Goal: Task Accomplishment & Management: Use online tool/utility

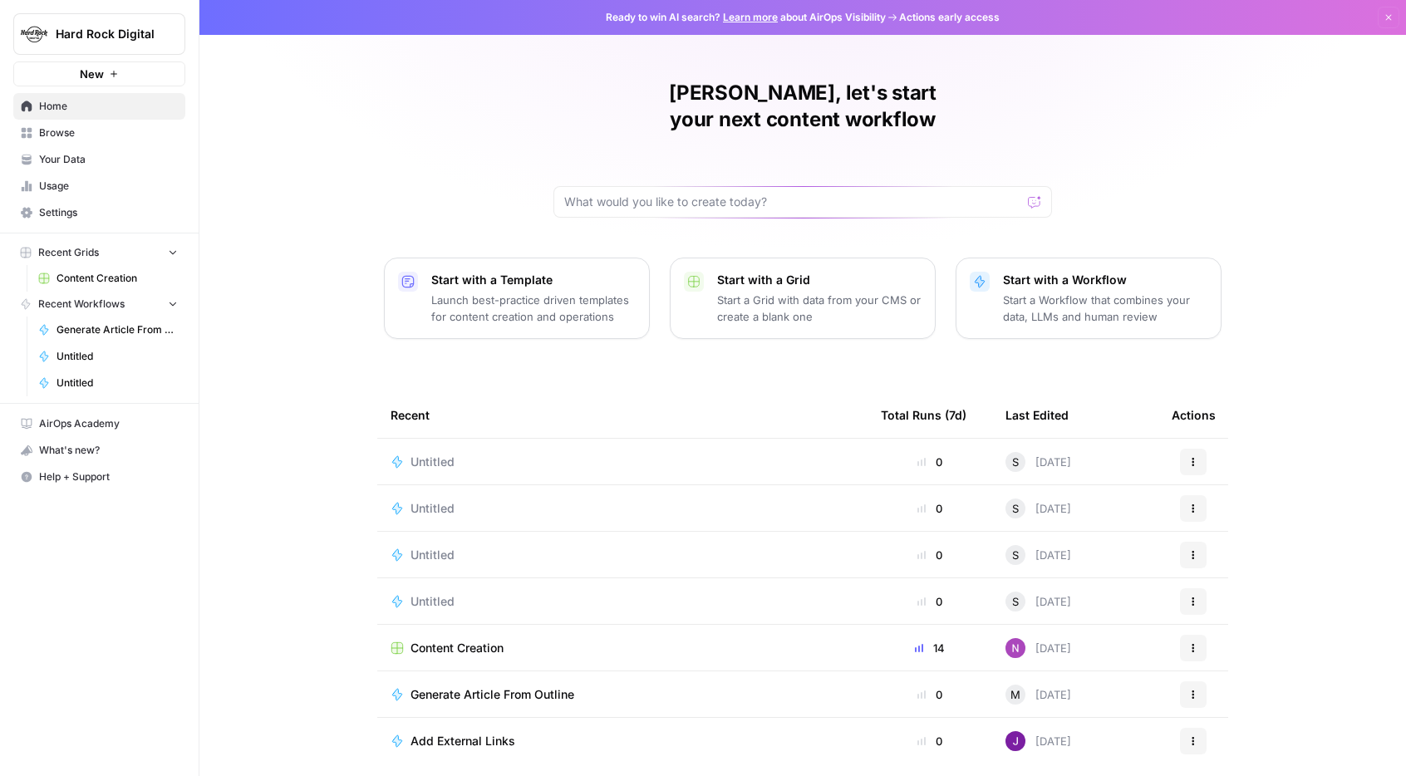
click at [475, 640] on span "Content Creation" at bounding box center [457, 648] width 93 height 17
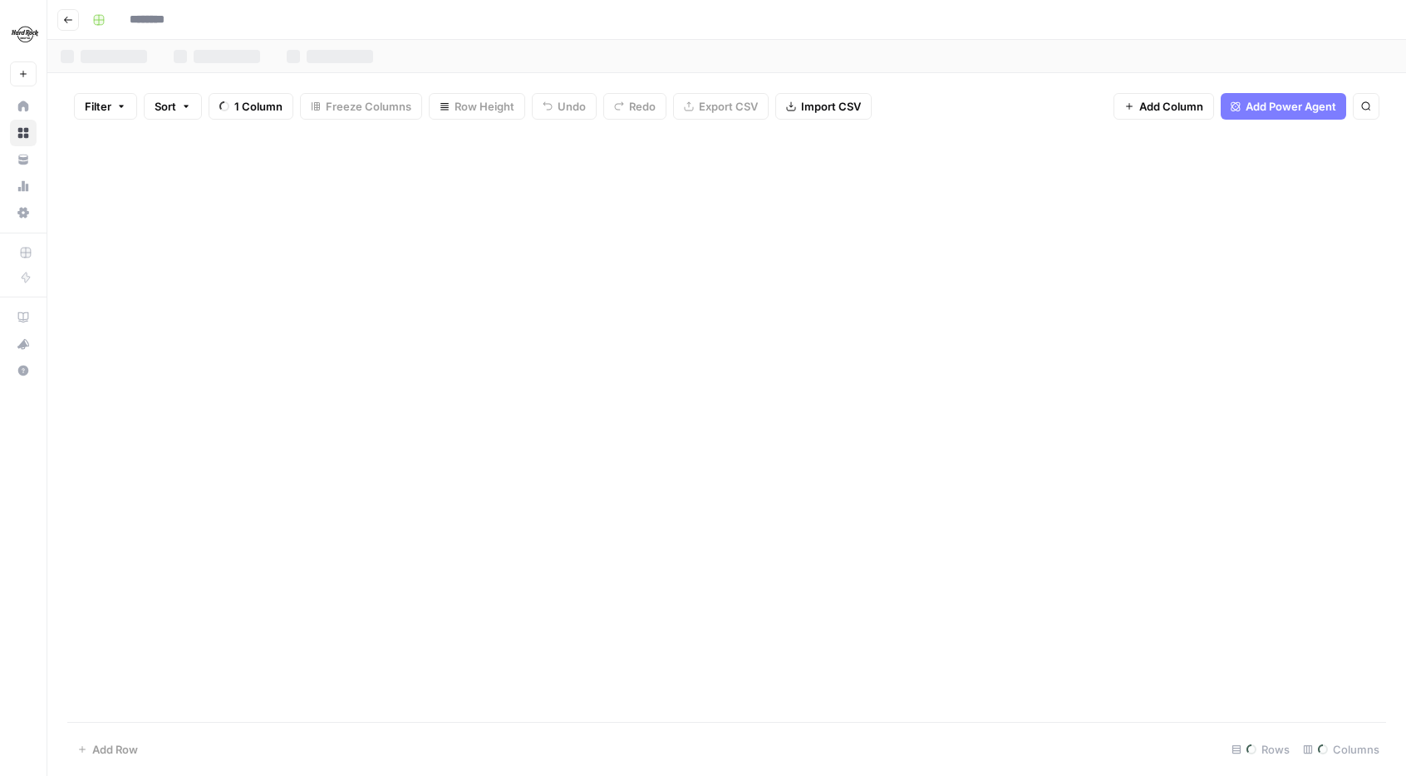
type input "**********"
click at [732, 284] on div "Add Column" at bounding box center [726, 259] width 1319 height 253
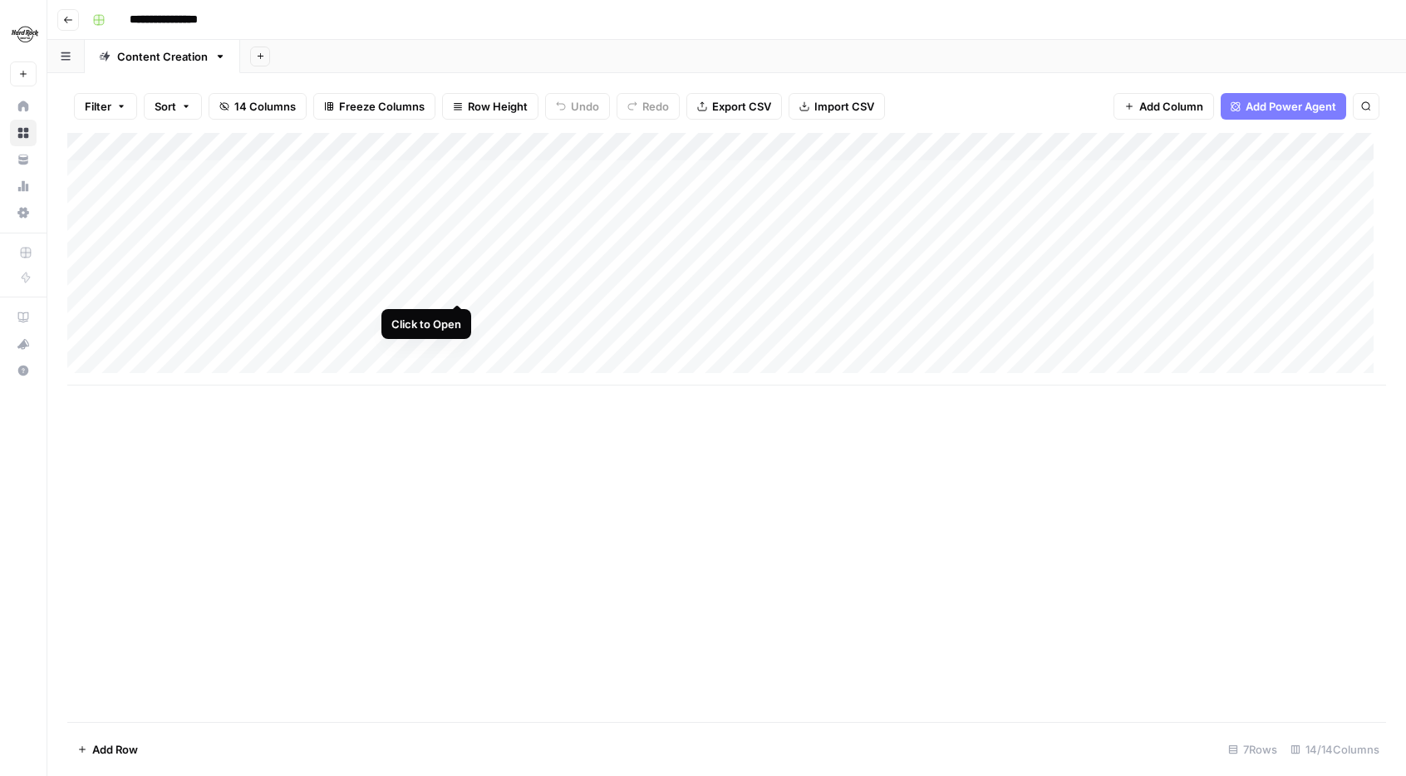
click at [460, 284] on div "Add Column" at bounding box center [726, 259] width 1319 height 253
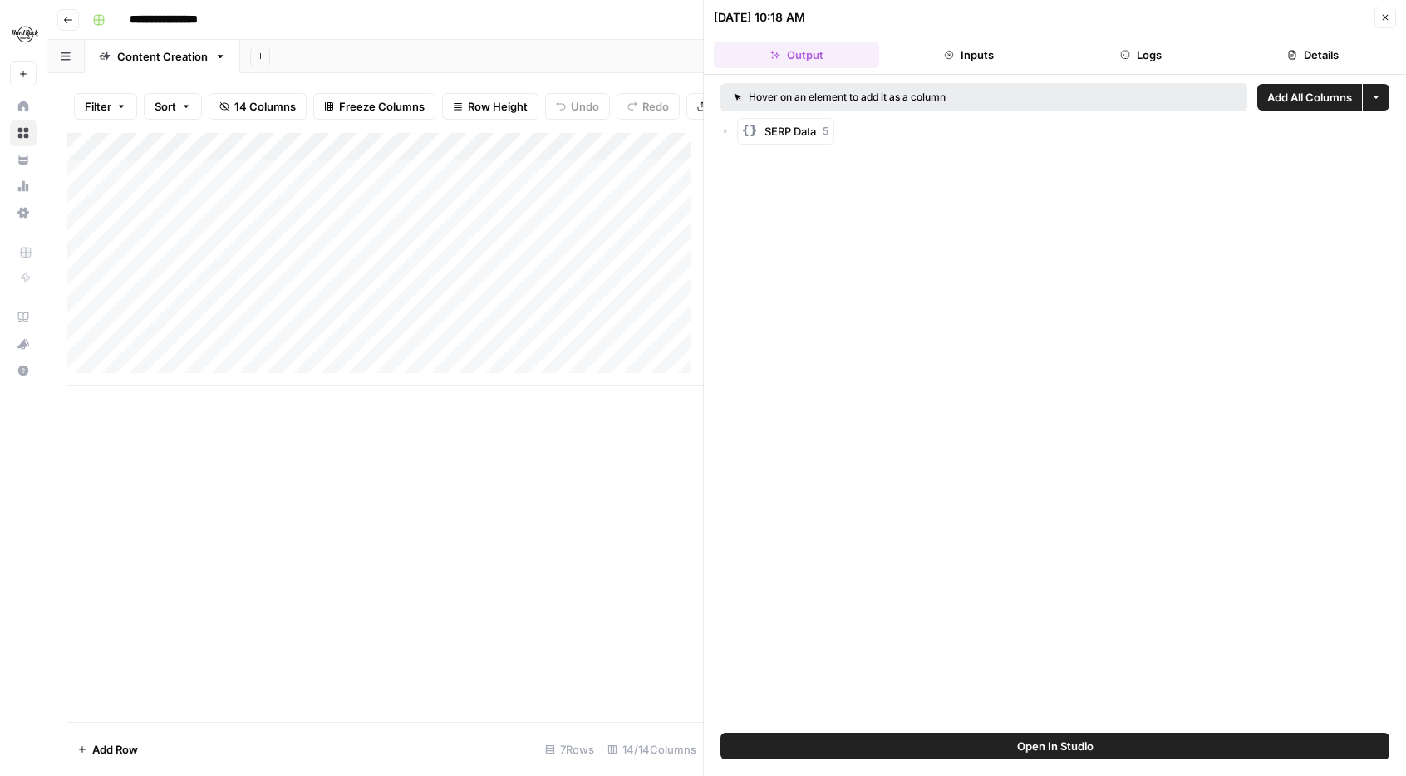
click at [726, 132] on icon "button" at bounding box center [726, 131] width 2 height 5
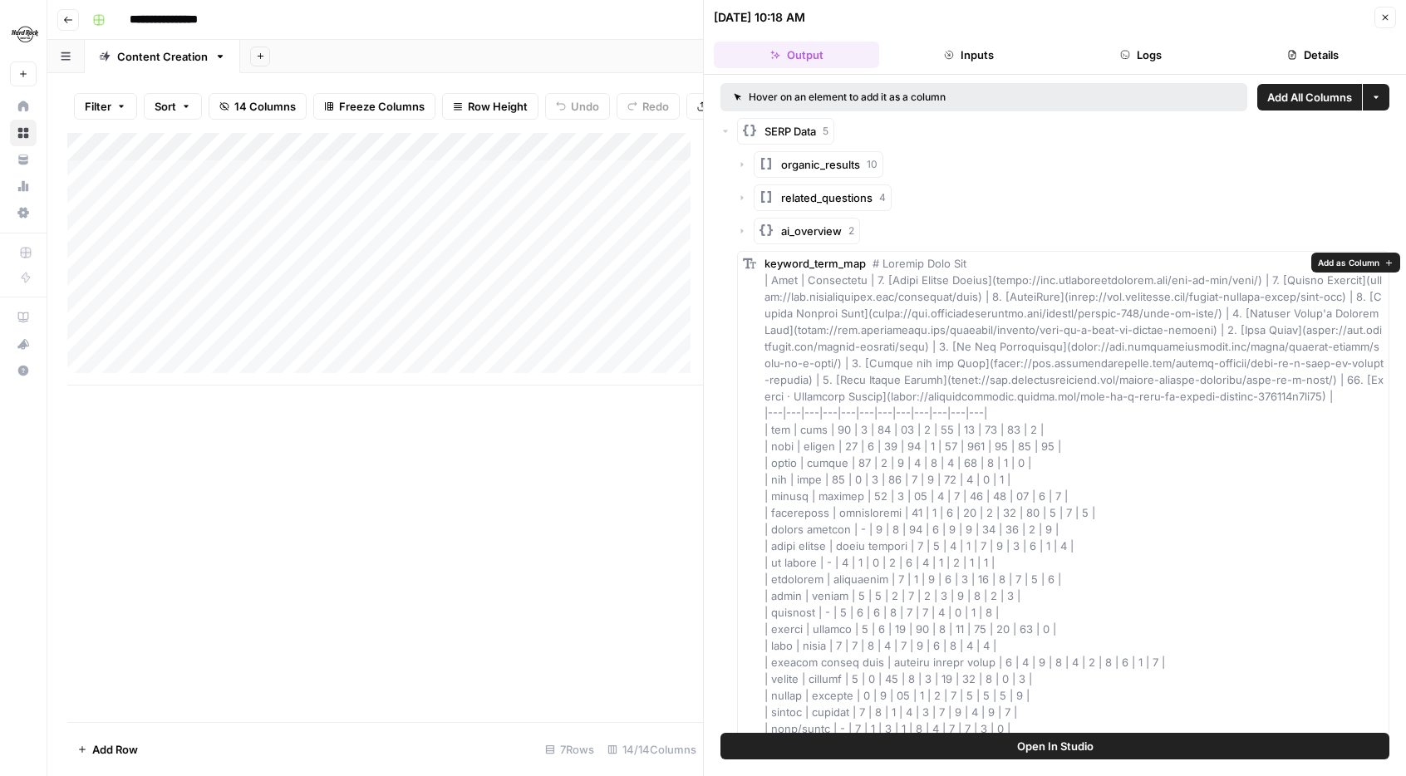
scroll to position [29, 0]
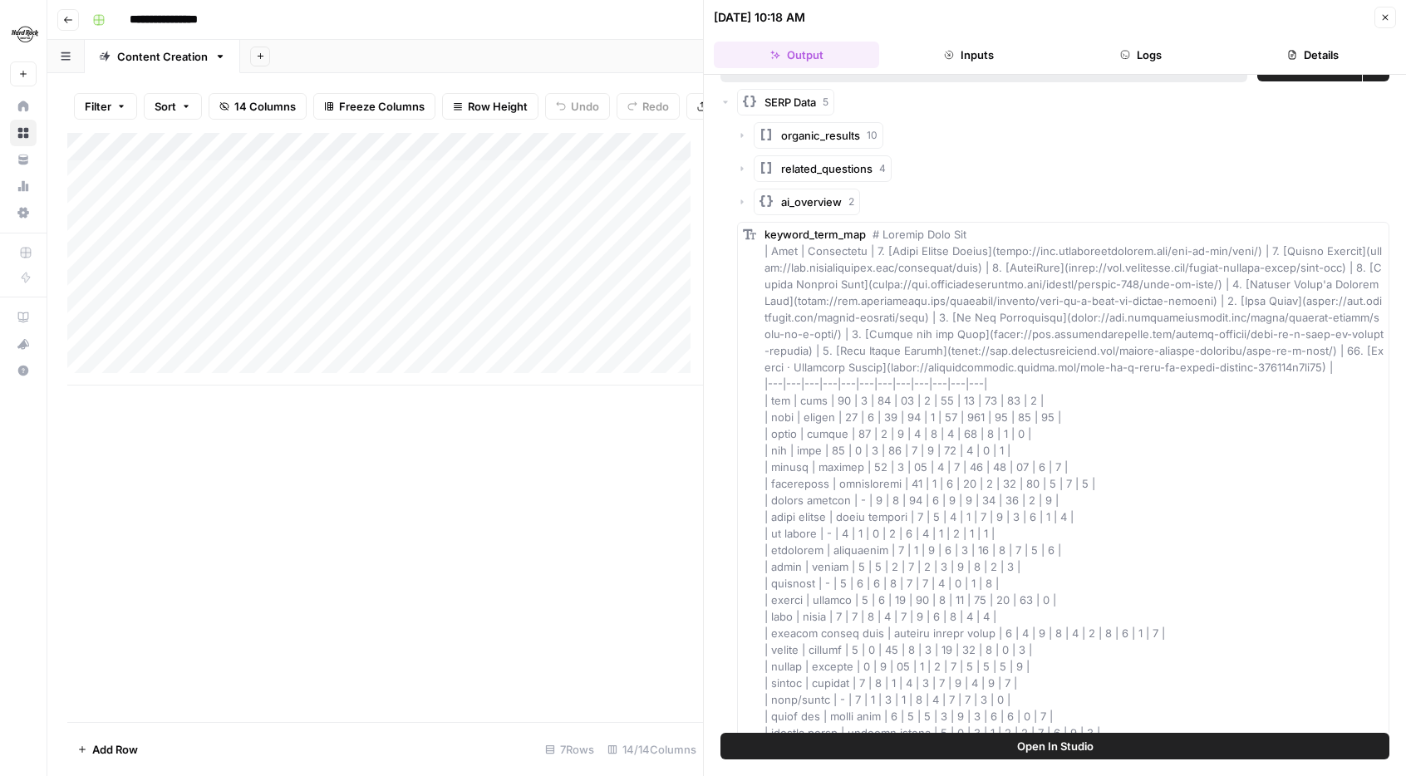
click at [744, 131] on icon "button" at bounding box center [742, 135] width 10 height 10
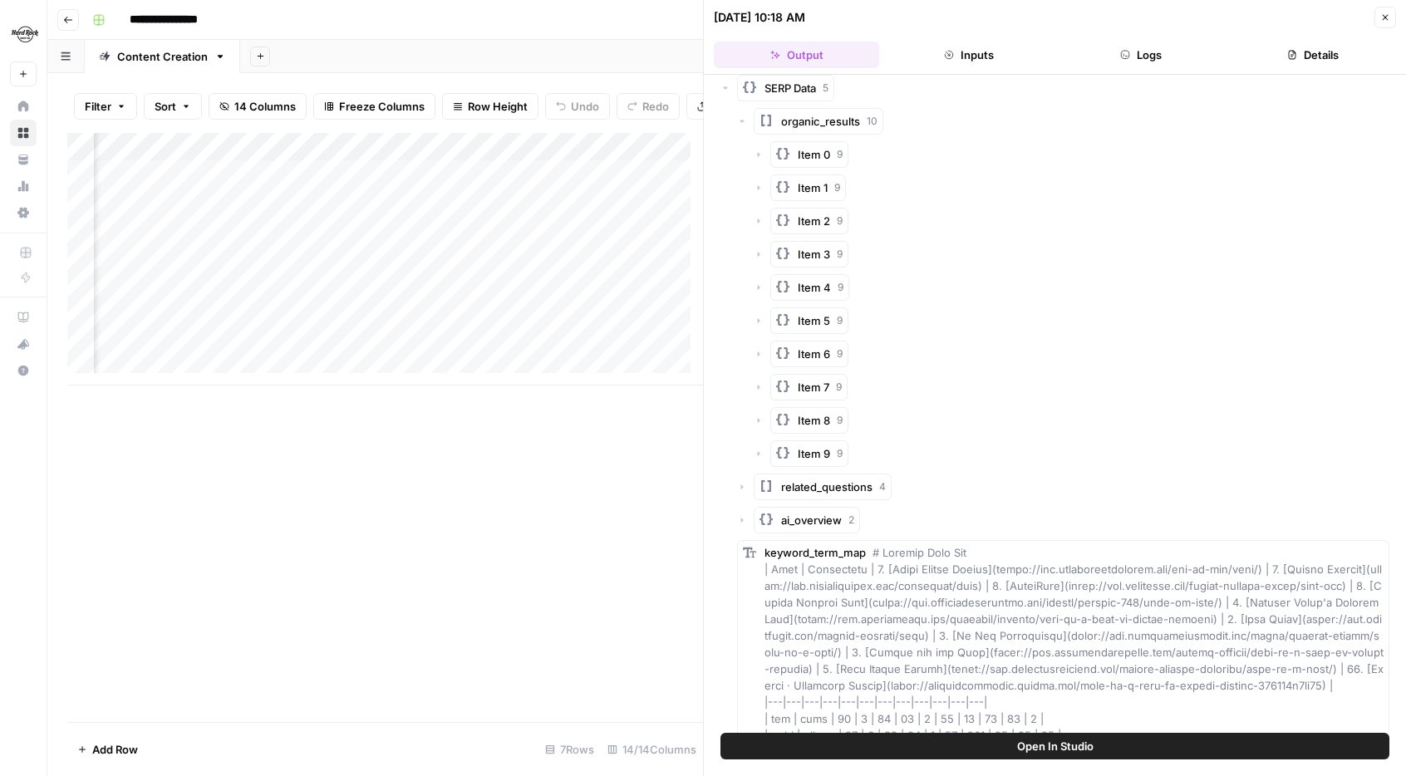
scroll to position [0, 1468]
click at [576, 270] on div "Add Column" at bounding box center [385, 259] width 636 height 253
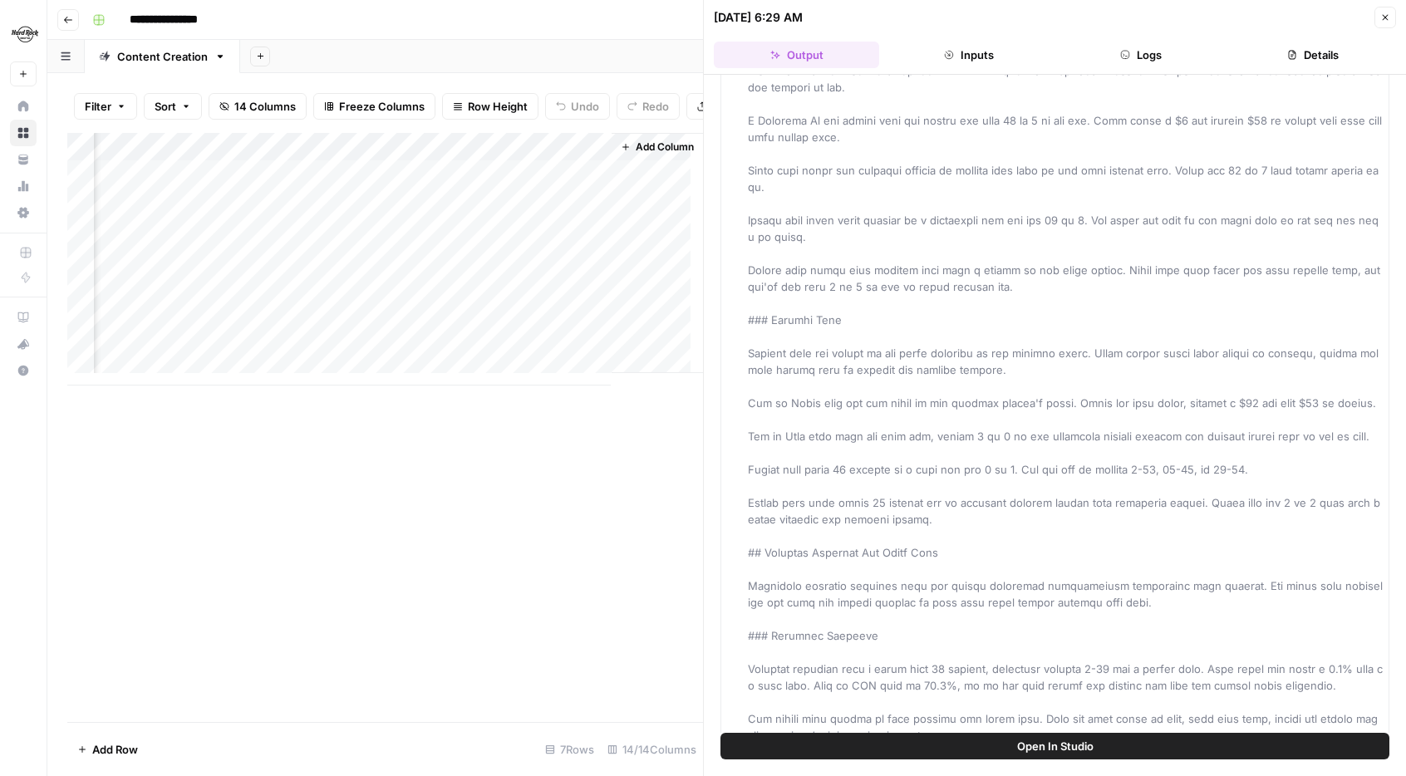
scroll to position [3, 1933]
